Goal: Task Accomplishment & Management: Use online tool/utility

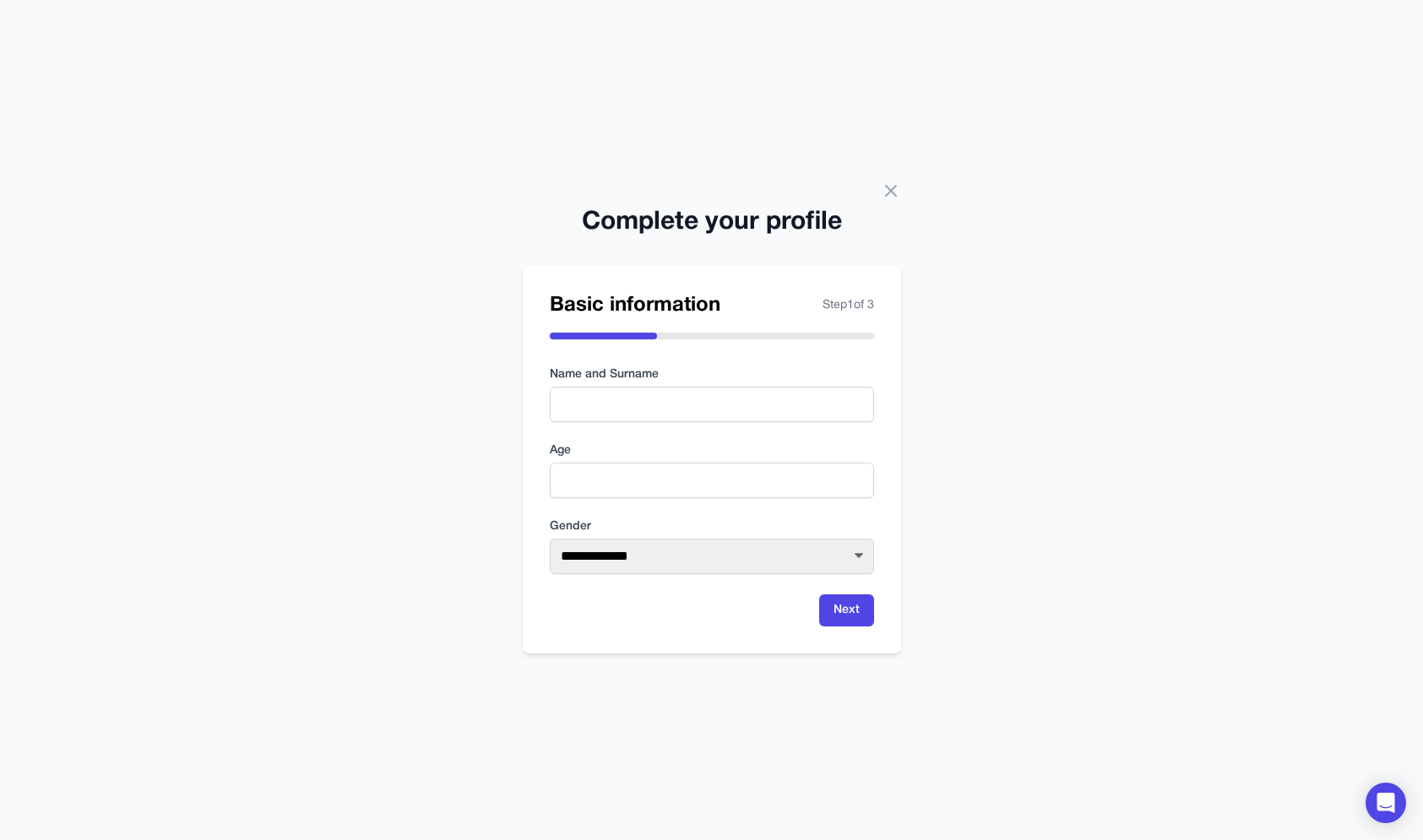
click at [880, 178] on div "**********" at bounding box center [712, 420] width 1423 height 840
click at [886, 186] on icon at bounding box center [891, 191] width 11 height 11
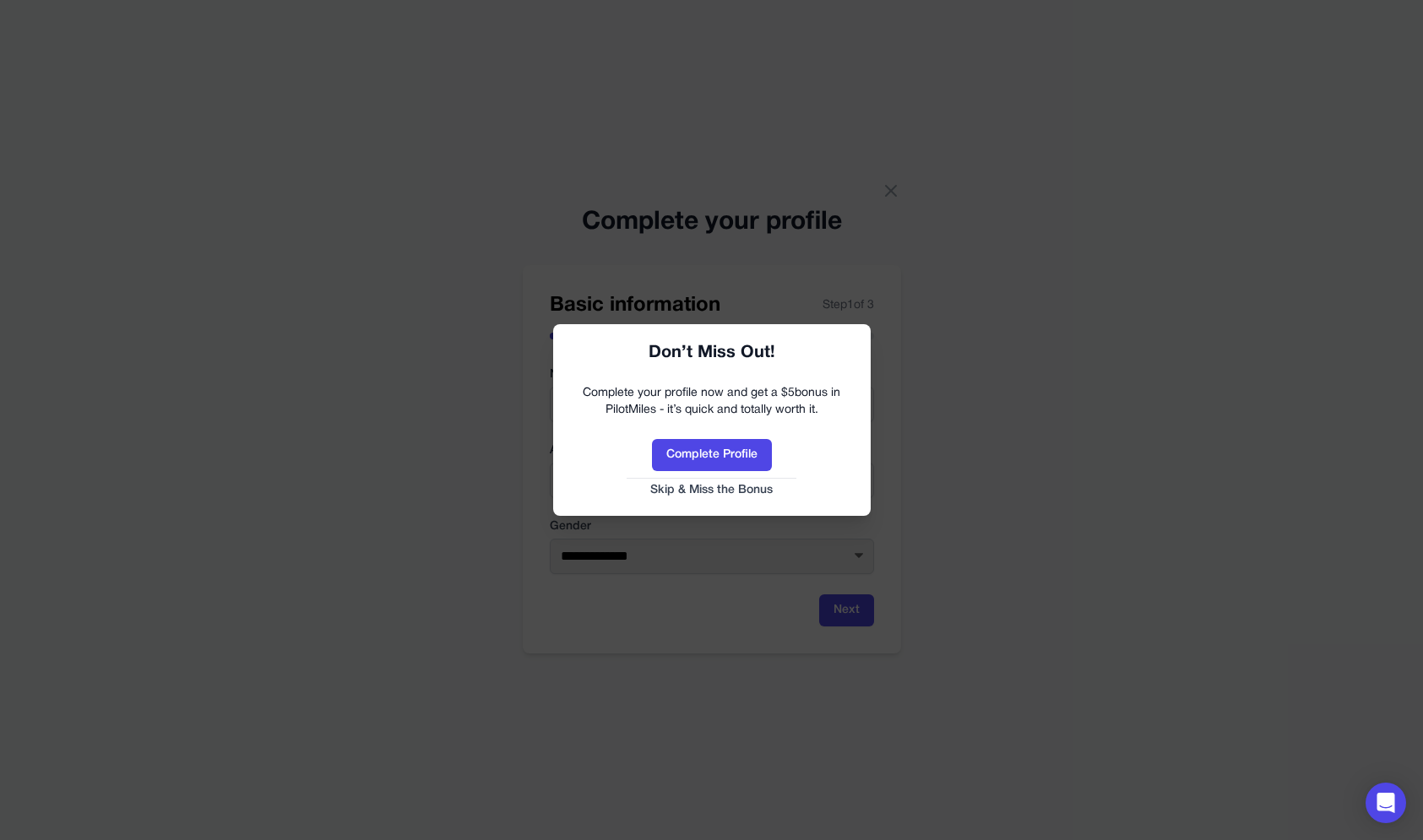
click at [724, 485] on button "Skip & Miss the Bonus" at bounding box center [712, 490] width 283 height 17
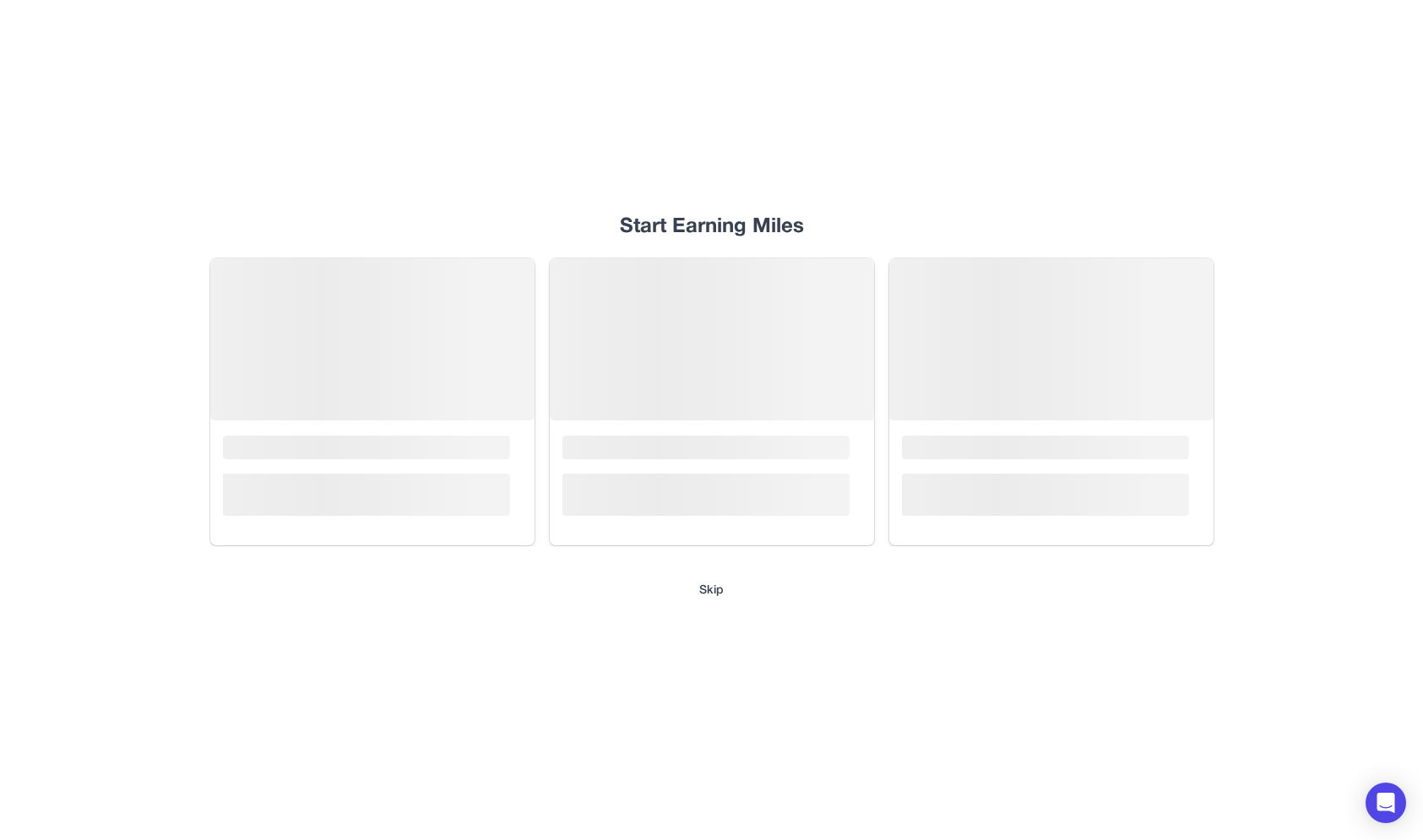
click at [711, 616] on div "Start Earning Miles Loading... Loading... Loading... Skip" at bounding box center [712, 420] width 1081 height 840
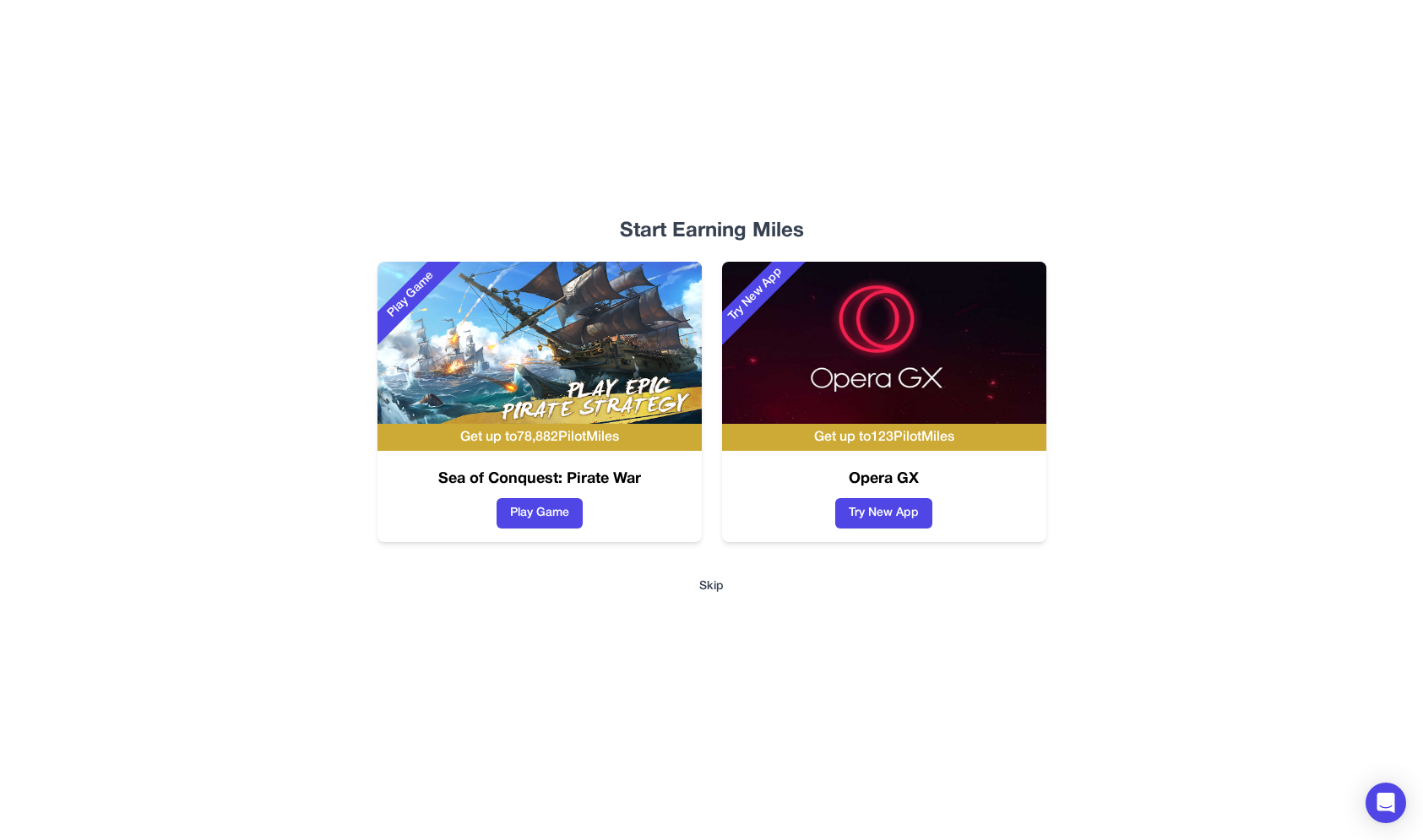
click at [712, 597] on div "Start Earning Miles Play Game Get up to 78,882 PilotMiles Sea of Conquest: Pira…" at bounding box center [712, 420] width 1081 height 840
click at [714, 583] on button "Skip" at bounding box center [712, 586] width 25 height 17
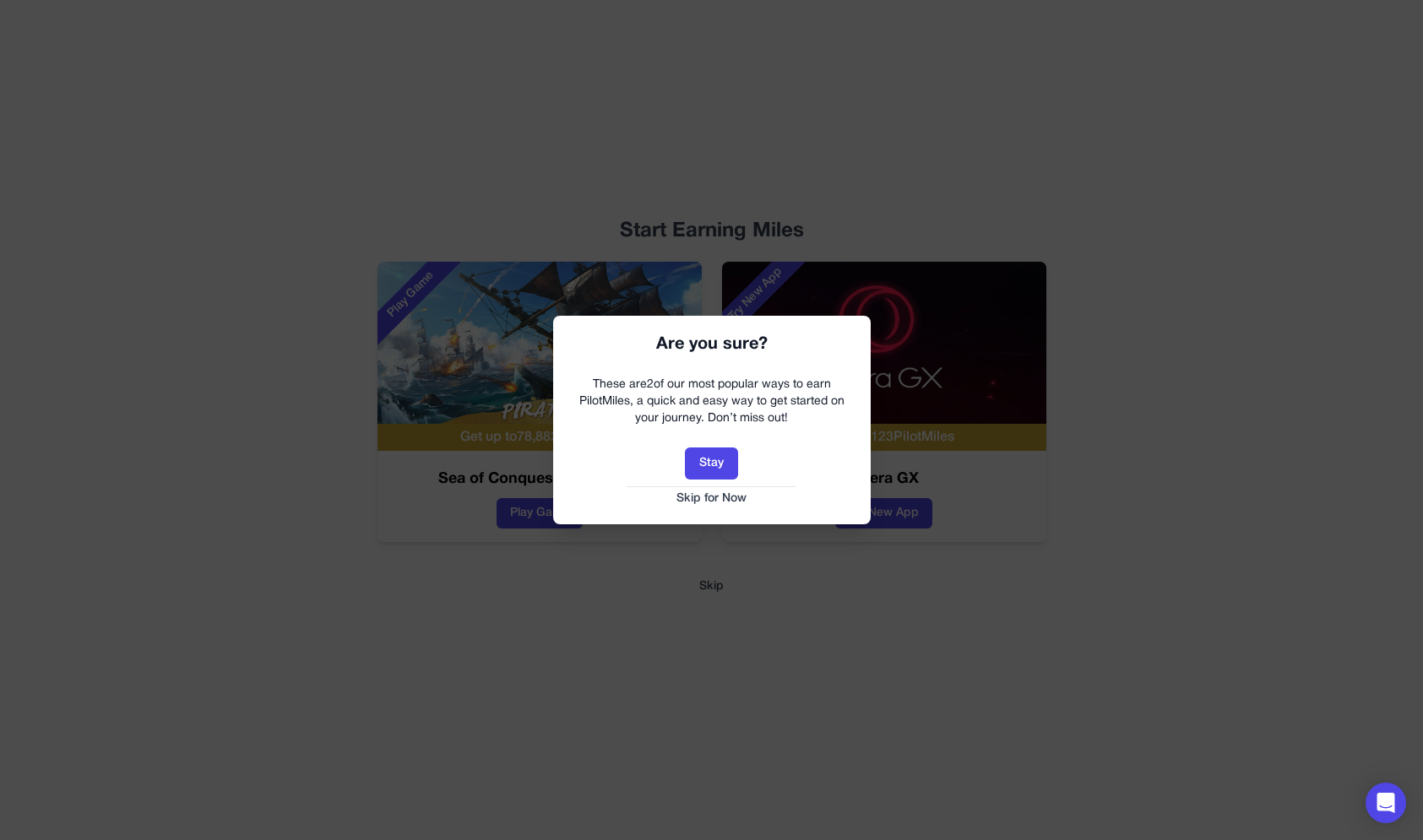
click at [741, 502] on button "Skip for Now" at bounding box center [712, 498] width 283 height 17
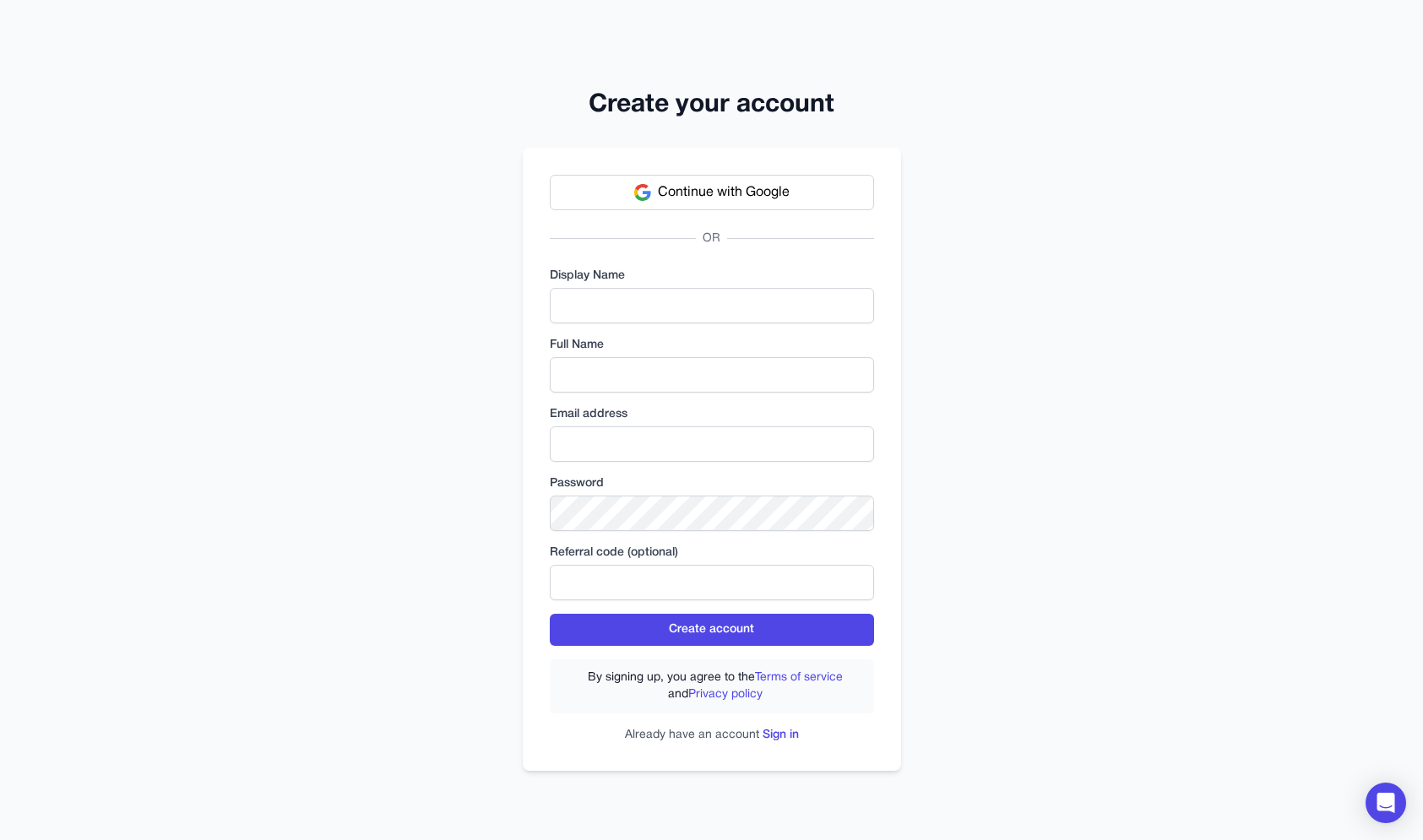
click at [506, 69] on html "Create your account Continue with Google OR Display Name Full Name Email addres…" at bounding box center [712, 430] width 1423 height 860
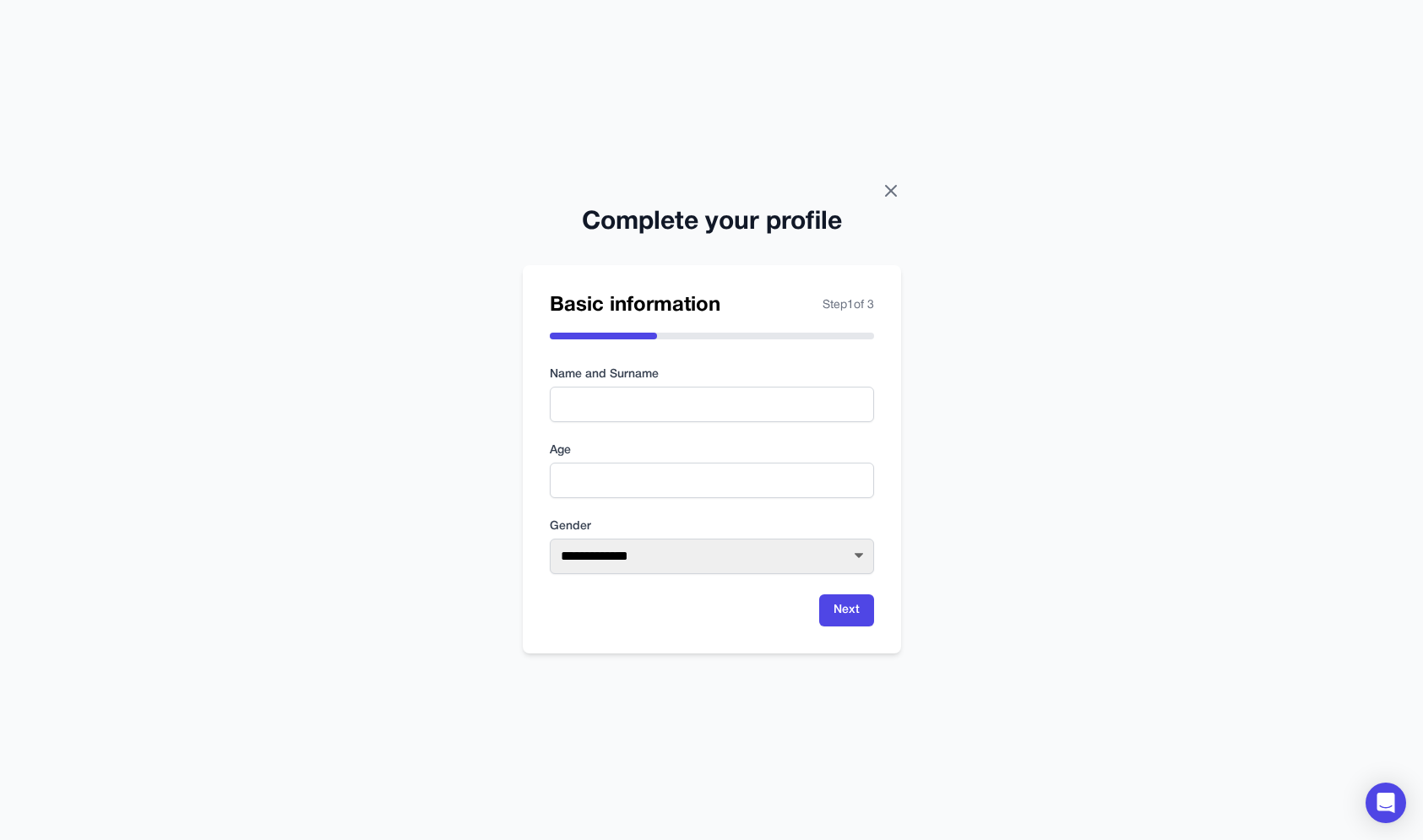
click at [888, 189] on icon at bounding box center [891, 191] width 11 height 11
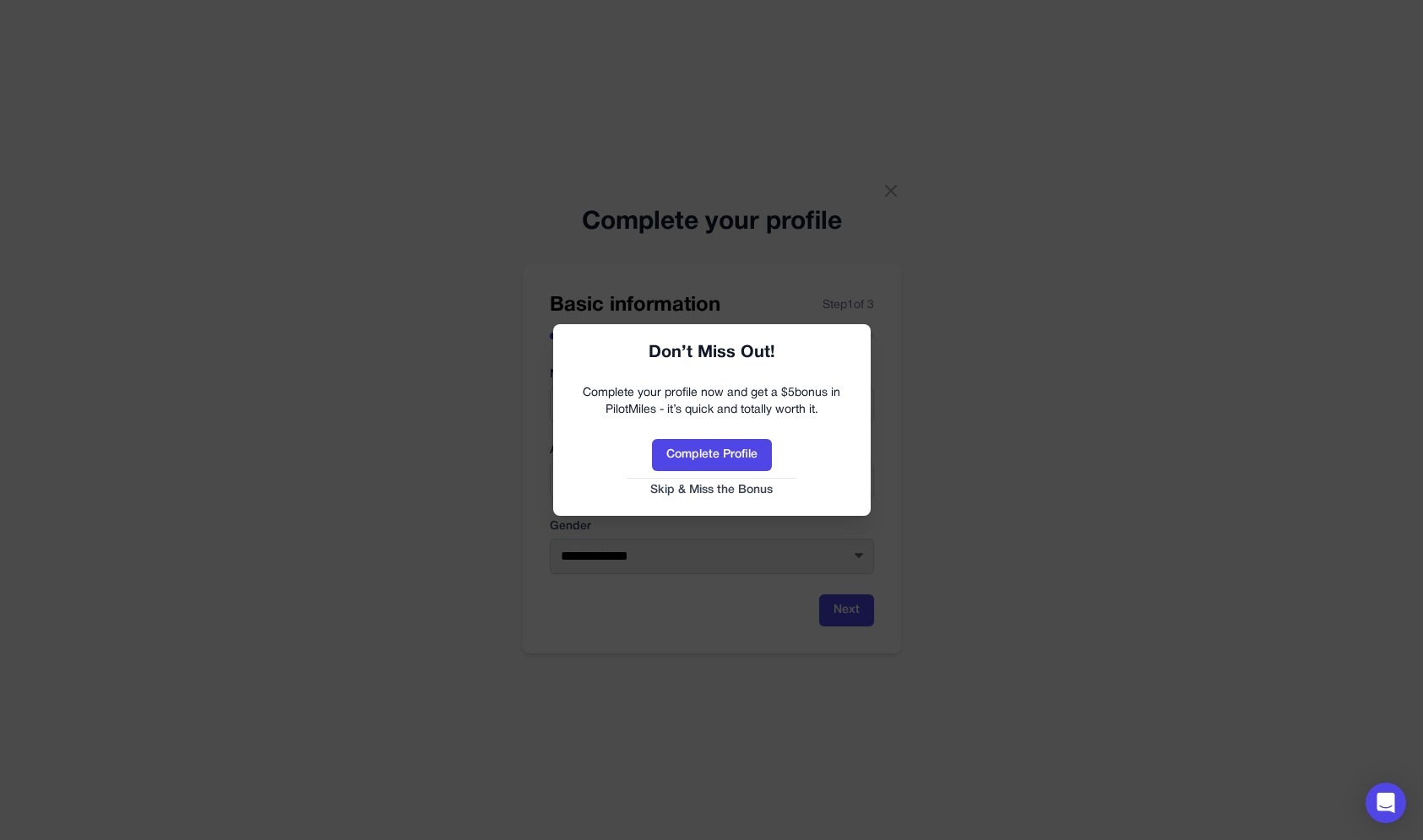
click at [698, 486] on button "Skip & Miss the Bonus" at bounding box center [712, 490] width 283 height 17
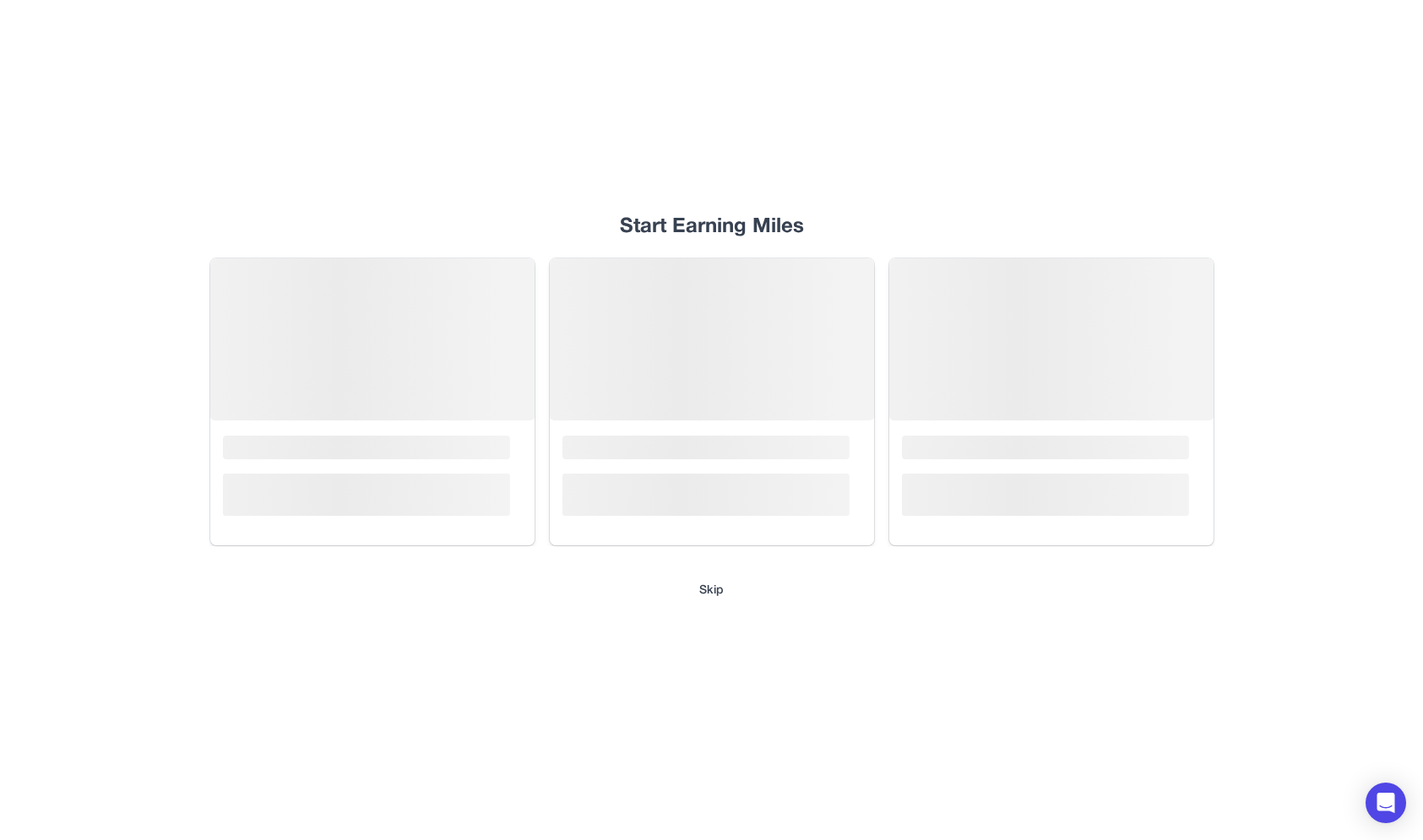
click at [708, 603] on div "Start Earning Miles Loading... Loading... Loading... Skip" at bounding box center [712, 420] width 1081 height 840
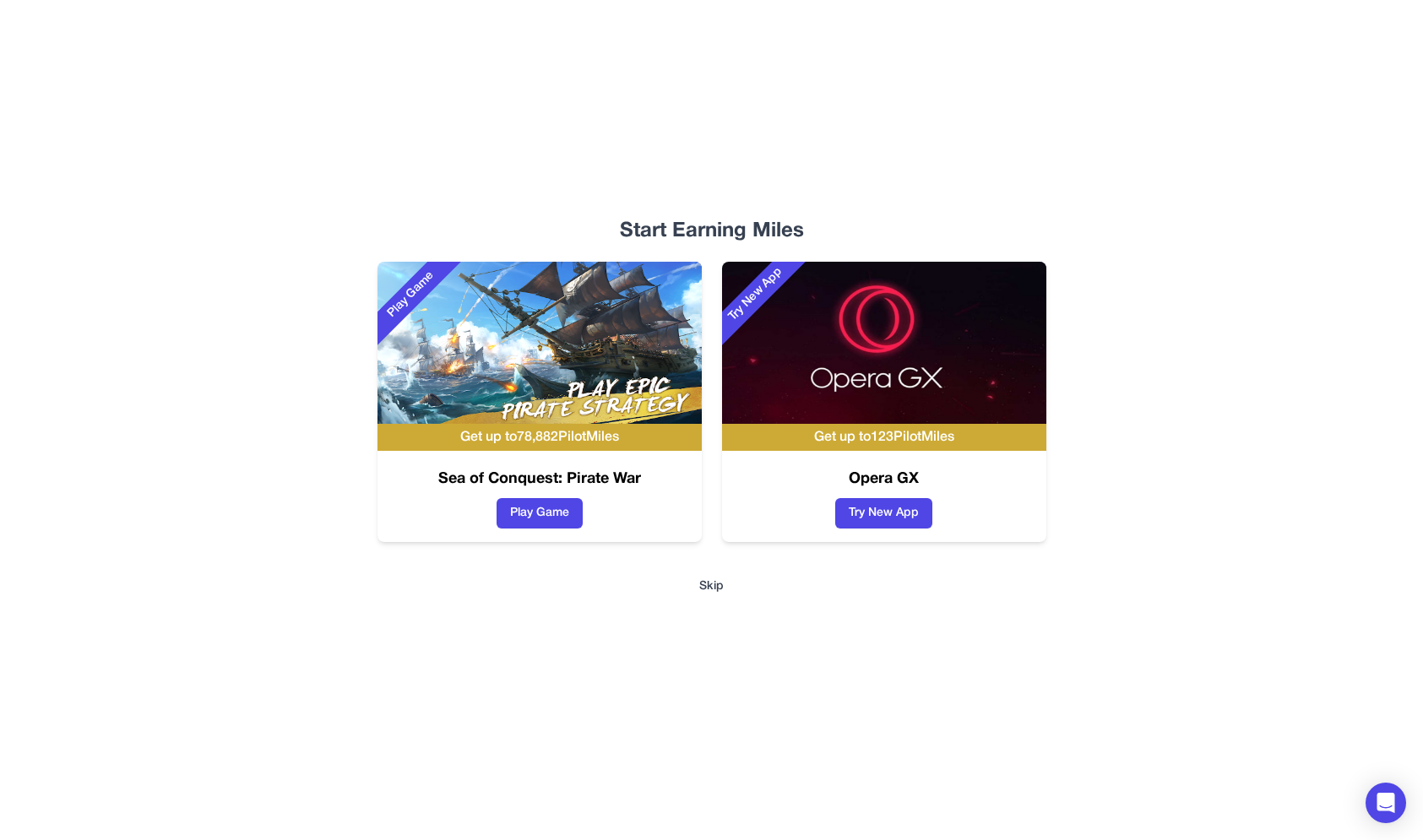
click at [711, 591] on button "Skip" at bounding box center [712, 586] width 25 height 17
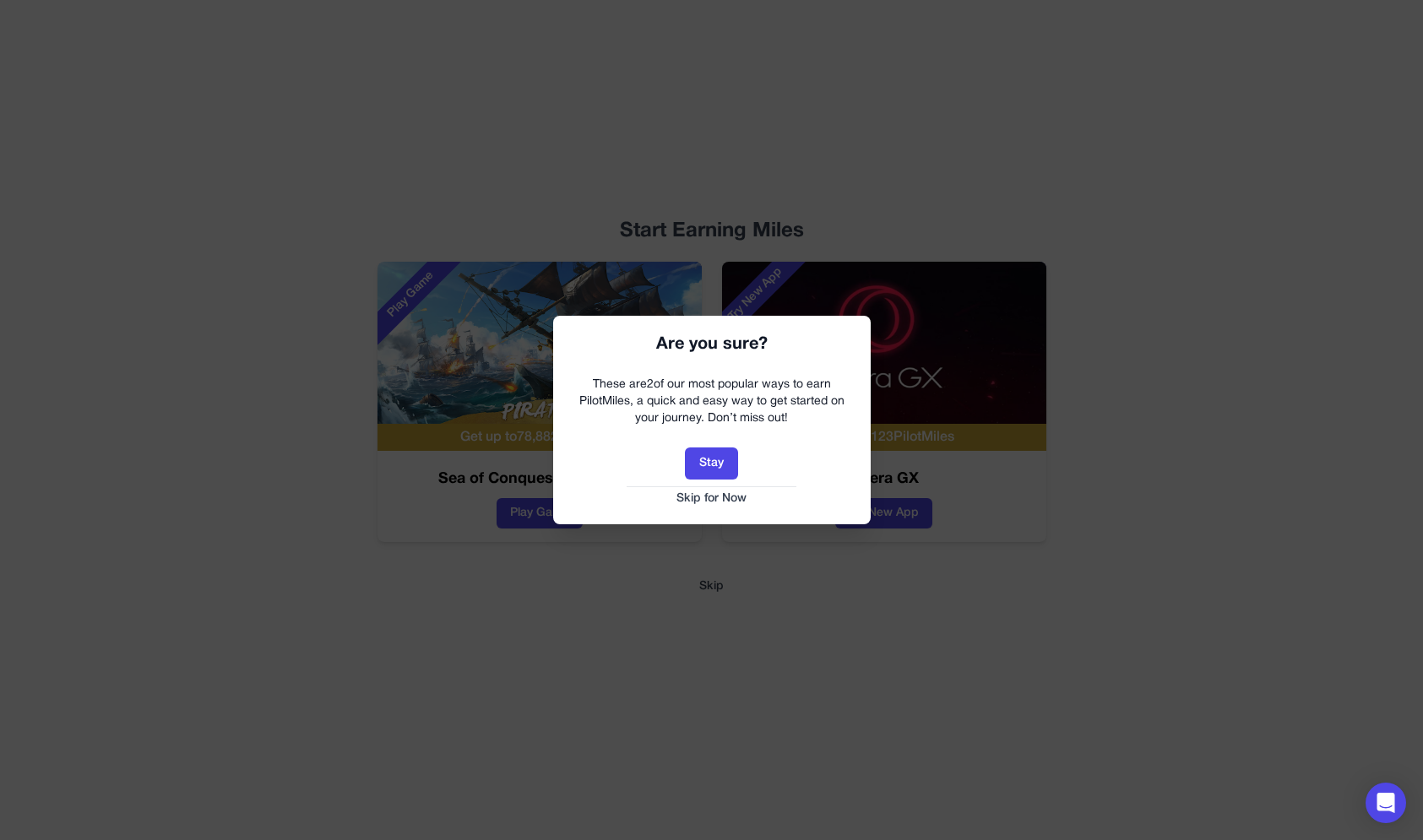
click at [733, 495] on button "Skip for Now" at bounding box center [712, 498] width 283 height 17
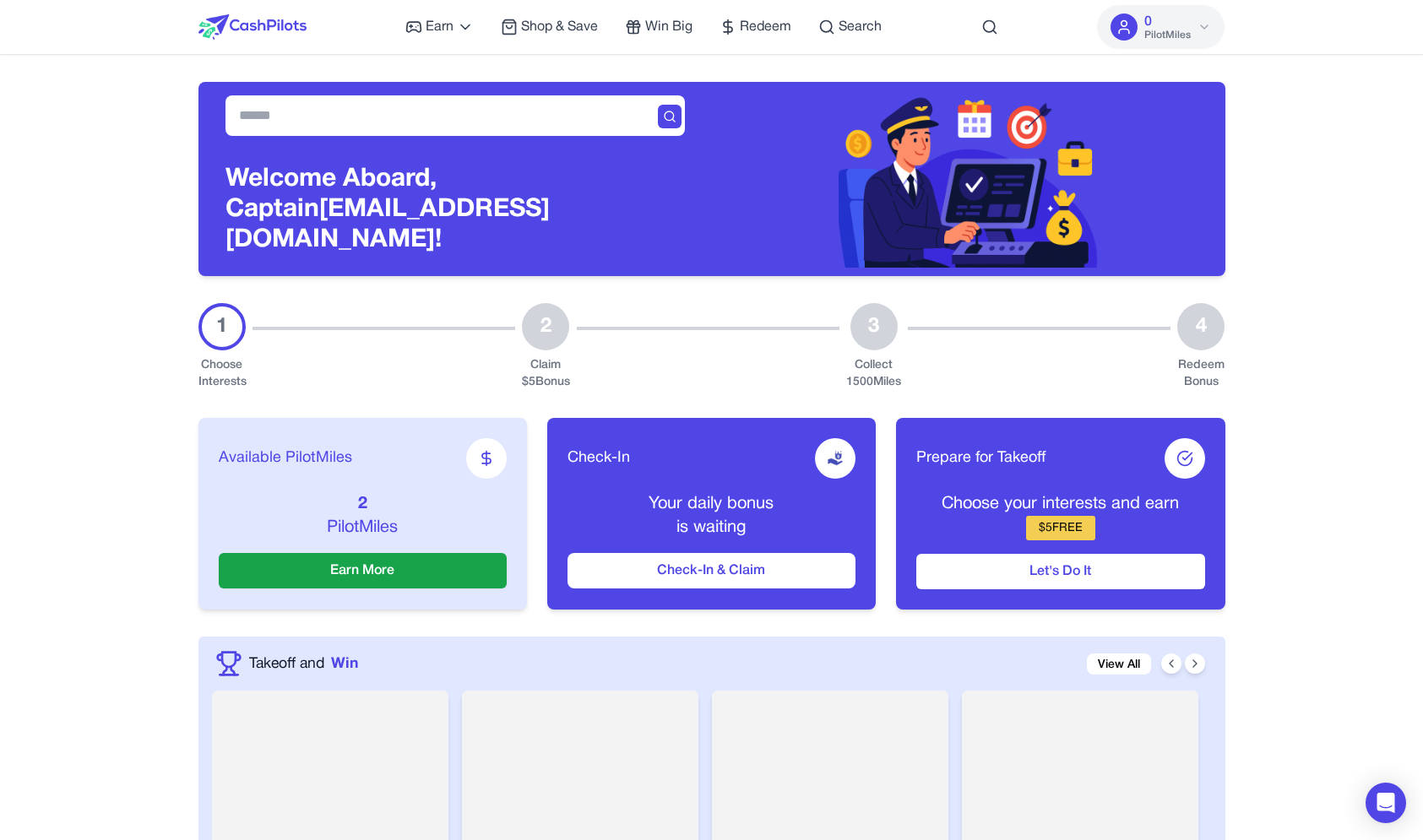
click at [940, 137] on img at bounding box center [969, 174] width 260 height 186
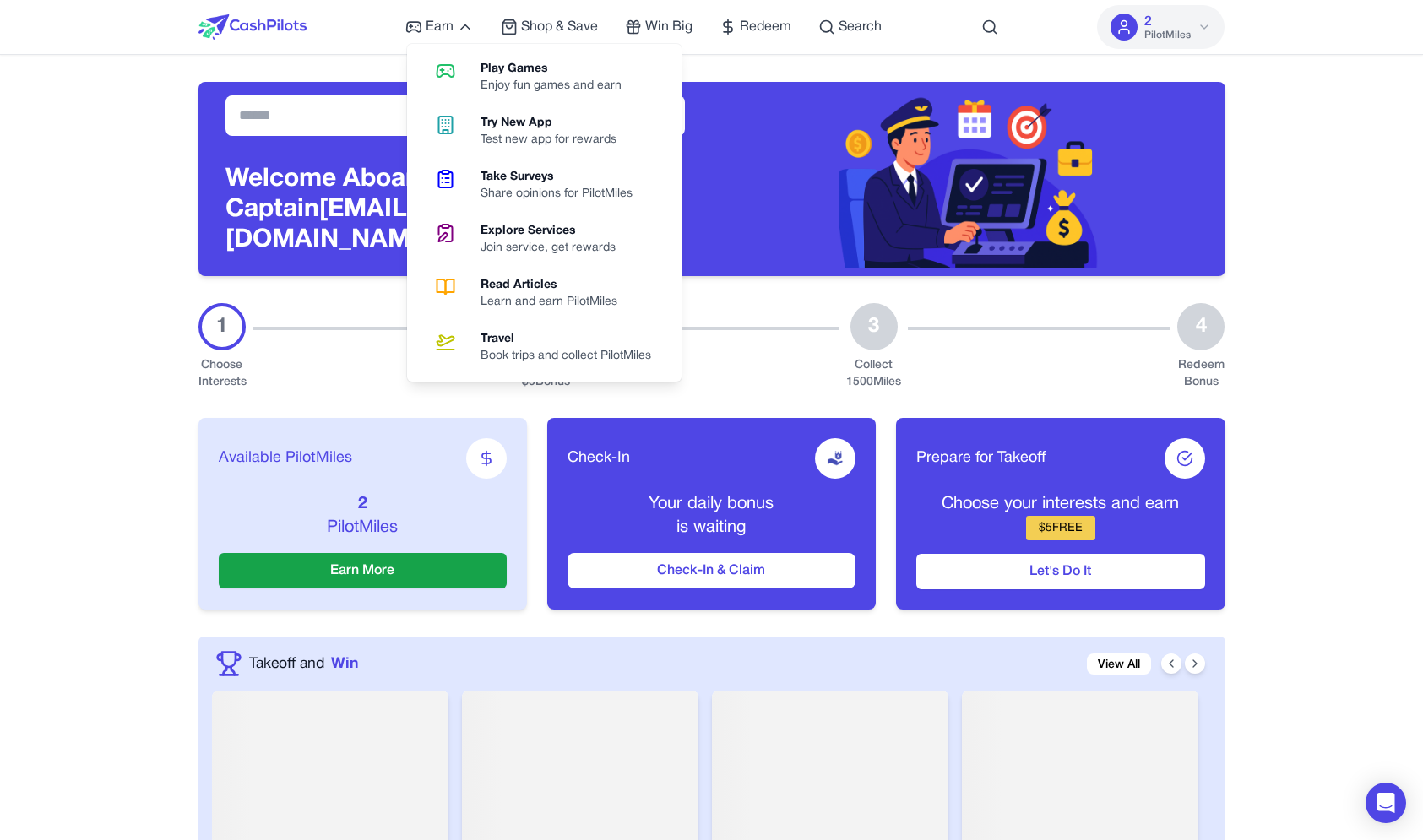
click at [352, 77] on div "Welcome Aboard, Captain awagucwbgjrmhmrtdc@fxavaj.com!" at bounding box center [712, 166] width 1026 height 221
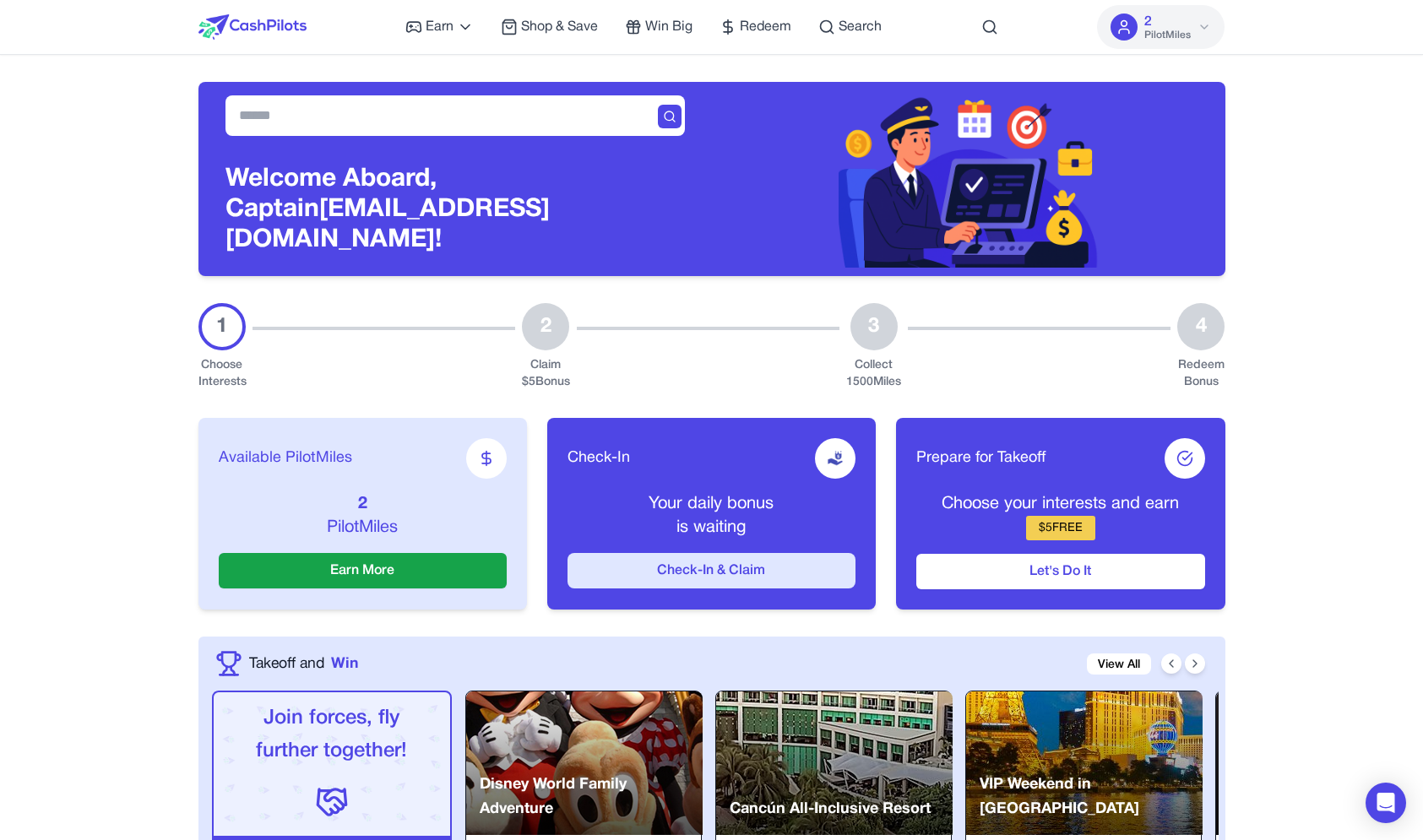
click at [688, 562] on button "Check-In & Claim" at bounding box center [712, 570] width 288 height 35
